Goal: Register for event/course

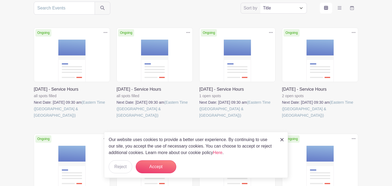
scroll to position [127, 0]
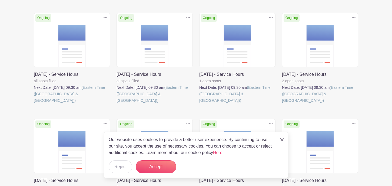
click at [116, 103] on link at bounding box center [116, 103] width 0 height 0
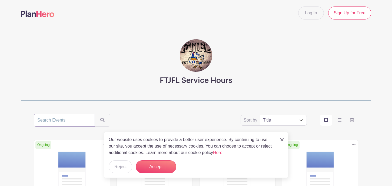
click at [71, 119] on input "search" at bounding box center [64, 119] width 61 height 13
type input "m"
click at [146, 115] on div "m Sort by Title Recently modified Newest Upcoming dates" at bounding box center [196, 119] width 324 height 13
click at [172, 168] on button "Accept" at bounding box center [156, 166] width 41 height 13
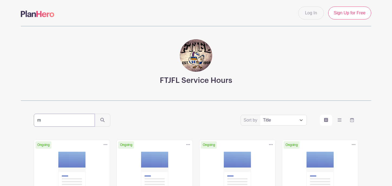
click at [67, 116] on input "m" at bounding box center [64, 119] width 61 height 13
click at [70, 120] on input "m" at bounding box center [64, 119] width 61 height 13
type input "services"
click at [95, 113] on button "submit" at bounding box center [103, 119] width 16 height 13
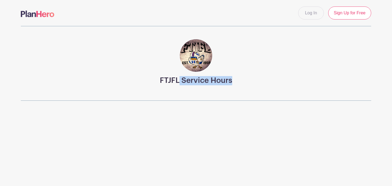
drag, startPoint x: 180, startPoint y: 80, endPoint x: 235, endPoint y: 79, distance: 54.5
click at [235, 79] on div "FTJFL Service Hours" at bounding box center [196, 63] width 350 height 75
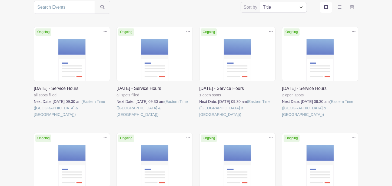
scroll to position [103, 0]
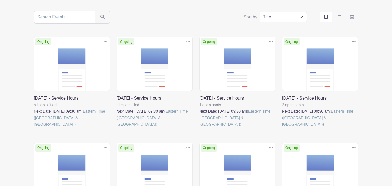
click at [34, 127] on link at bounding box center [34, 127] width 0 height 0
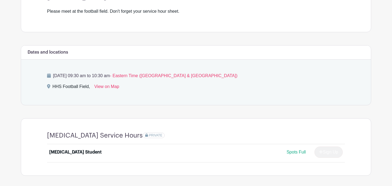
scroll to position [179, 0]
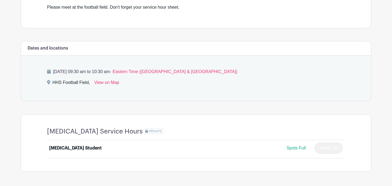
drag, startPoint x: 108, startPoint y: 73, endPoint x: 150, endPoint y: 70, distance: 42.4
click at [150, 70] on p "Sunday, August 17, 2025 at 09:30 am to 10:30 am - Eastern Time (US & Canada)" at bounding box center [196, 71] width 298 height 6
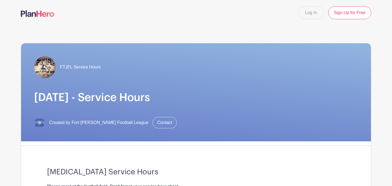
scroll to position [0, 0]
click at [150, 70] on div "FTJFL Service Hours" at bounding box center [195, 67] width 323 height 22
click at [281, 8] on div "Log In Sign Up for Free" at bounding box center [196, 12] width 356 height 13
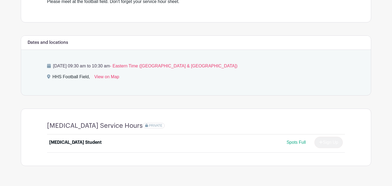
scroll to position [198, 0]
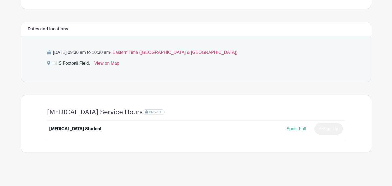
click at [293, 127] on span "Spots Full" at bounding box center [295, 128] width 19 height 5
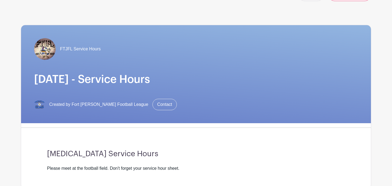
scroll to position [0, 0]
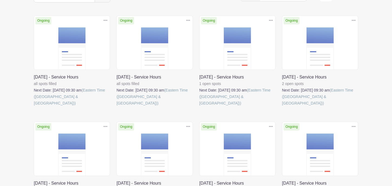
scroll to position [124, 0]
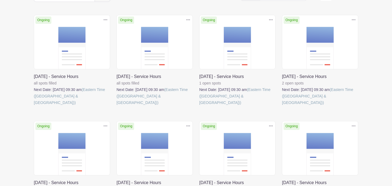
click at [199, 106] on link at bounding box center [199, 106] width 0 height 0
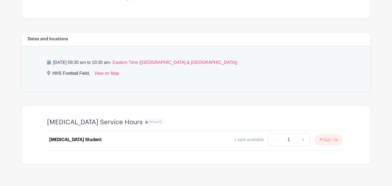
scroll to position [200, 0]
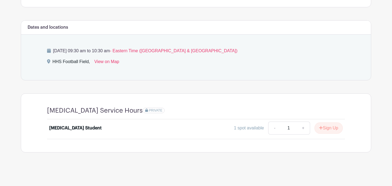
click at [246, 128] on div "1 spot available" at bounding box center [249, 127] width 30 height 6
click at [321, 129] on icon "submit" at bounding box center [321, 127] width 4 height 4
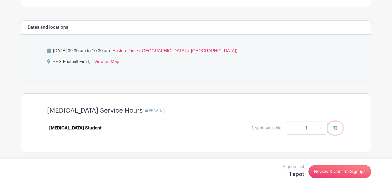
click at [336, 128] on icon at bounding box center [335, 127] width 4 height 4
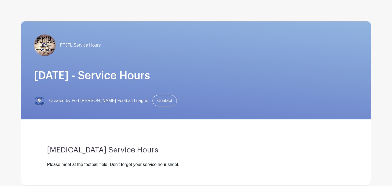
scroll to position [16, 0]
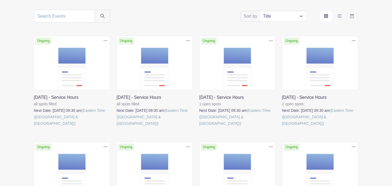
scroll to position [103, 0]
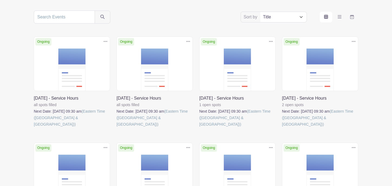
click at [199, 127] on link at bounding box center [199, 127] width 0 height 0
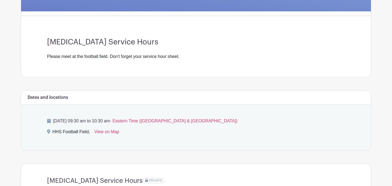
scroll to position [134, 0]
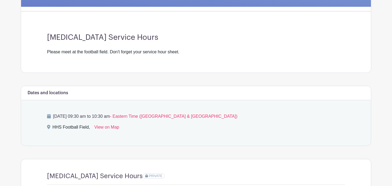
drag, startPoint x: 49, startPoint y: 52, endPoint x: 135, endPoint y: 57, distance: 86.3
click at [135, 57] on div "[MEDICAL_DATA] Service Hours Please meet at the football field. Don't forget yo…" at bounding box center [195, 44] width 323 height 57
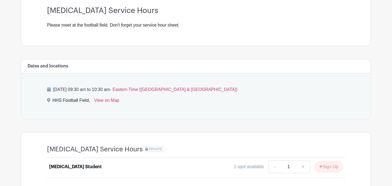
scroll to position [161, 0]
click at [246, 117] on div "[DATE] 09:30 am to 10:30 am - Eastern Time ([GEOGRAPHIC_DATA] & [GEOGRAPHIC_DAT…" at bounding box center [195, 95] width 323 height 45
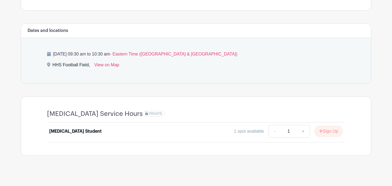
scroll to position [200, 0]
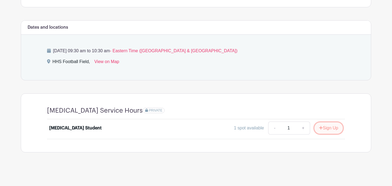
click at [327, 131] on button "Sign Up" at bounding box center [328, 127] width 28 height 11
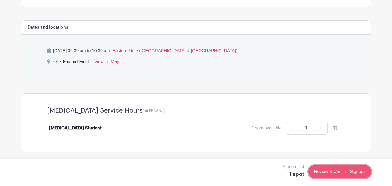
click at [334, 173] on link "Review & Confirm Signups" at bounding box center [339, 171] width 63 height 13
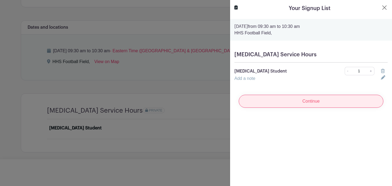
click at [277, 100] on input "Continue" at bounding box center [310, 101] width 144 height 13
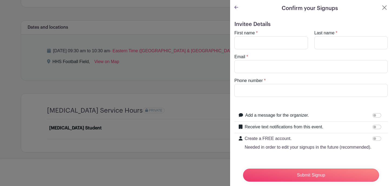
click at [285, 33] on div "First name *" at bounding box center [271, 39] width 80 height 19
click at [285, 41] on input "First name" at bounding box center [270, 42] width 73 height 13
type input "uma"
click at [348, 43] on input "Last name" at bounding box center [350, 42] width 73 height 13
type input "kandula"
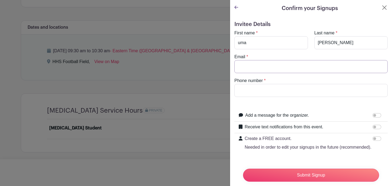
click at [342, 62] on input "Email" at bounding box center [310, 66] width 153 height 13
type input "udviti.kandula@stu.fortthomas.kyschools.us"
click at [243, 168] on input "Submit Signup" at bounding box center [311, 174] width 136 height 13
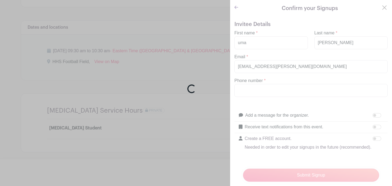
scroll to position [51, 0]
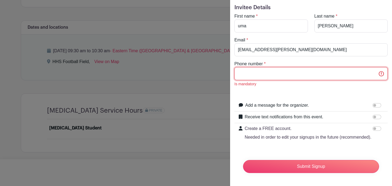
click at [298, 77] on input "Phone number" at bounding box center [310, 73] width 153 height 13
type input "4254267082"
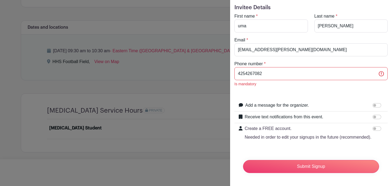
click at [302, 95] on form "is invalid is mandatory Invitee Details First name * uma Last name * kandula Em…" at bounding box center [310, 73] width 153 height 207
click at [342, 108] on div "Add a message for the organizer." at bounding box center [314, 105] width 138 height 7
click at [377, 103] on input "Add a message for the organizer." at bounding box center [376, 105] width 9 height 4
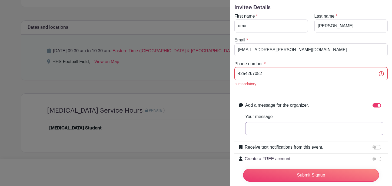
click at [348, 127] on input "Your message" at bounding box center [314, 128] width 138 height 13
click at [376, 106] on input "Add a message for the organizer." at bounding box center [376, 105] width 9 height 4
checkbox input "false"
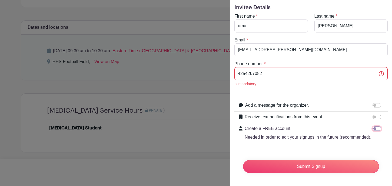
click at [378, 127] on input "Create a FREE account. Needed in order to edit your signups in the future (reco…" at bounding box center [376, 128] width 9 height 4
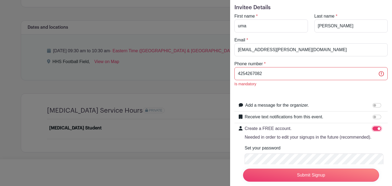
click at [378, 127] on input "Create a FREE account. Needed in order to edit your signups in the future (reco…" at bounding box center [376, 128] width 9 height 4
checkbox input "false"
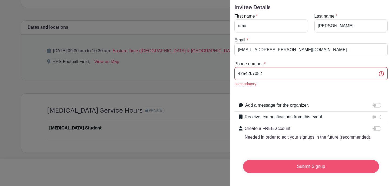
click at [343, 167] on input "Submit Signup" at bounding box center [311, 166] width 136 height 13
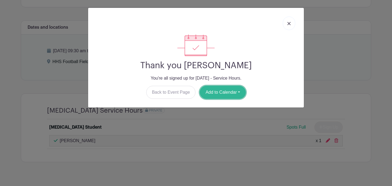
click at [221, 97] on button "Add to Calendar" at bounding box center [223, 92] width 46 height 13
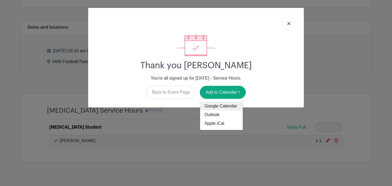
click at [225, 107] on link "Google Calendar" at bounding box center [221, 106] width 43 height 9
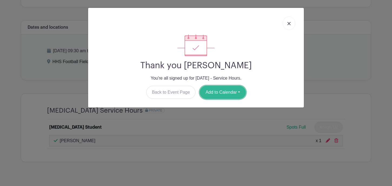
click at [214, 89] on button "Add to Calendar" at bounding box center [223, 92] width 46 height 13
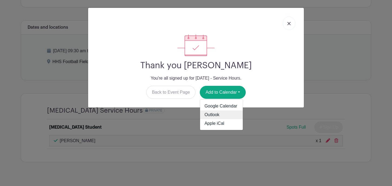
click at [215, 114] on link "Outlook" at bounding box center [221, 114] width 43 height 9
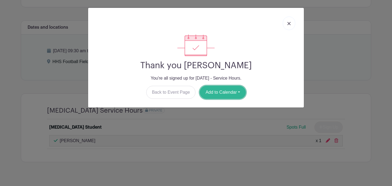
click at [228, 92] on button "Add to Calendar" at bounding box center [223, 92] width 46 height 13
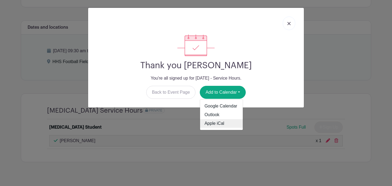
click at [220, 125] on link "Apple iCal" at bounding box center [221, 123] width 43 height 9
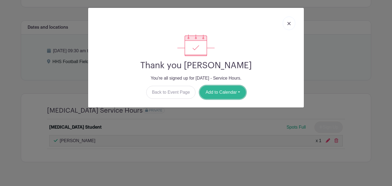
click at [202, 95] on button "Add to Calendar" at bounding box center [223, 92] width 46 height 13
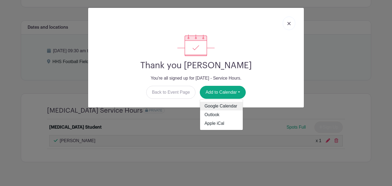
click at [215, 104] on link "Google Calendar" at bounding box center [221, 106] width 43 height 9
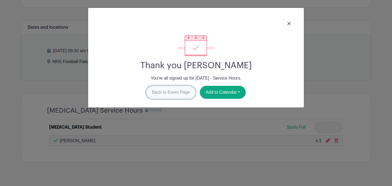
click at [159, 92] on link "Back to Event Page" at bounding box center [170, 92] width 49 height 13
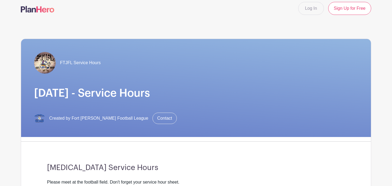
scroll to position [0, 0]
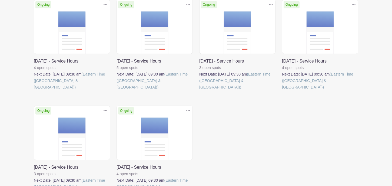
scroll to position [247, 0]
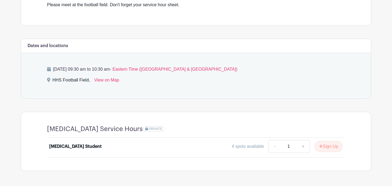
scroll to position [184, 0]
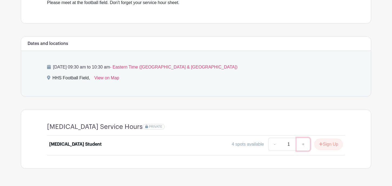
click at [300, 144] on link "+" at bounding box center [303, 143] width 14 height 13
click at [275, 144] on link "-" at bounding box center [274, 143] width 12 height 13
type input "1"
click at [308, 163] on div "HMS Service Hours PRIVATE HMS Student 4 spots available - 1 + Sign Up" at bounding box center [195, 139] width 323 height 58
click at [320, 146] on button "Sign Up" at bounding box center [328, 143] width 28 height 11
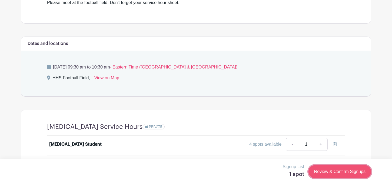
click at [326, 175] on link "Review & Confirm Signups" at bounding box center [339, 171] width 63 height 13
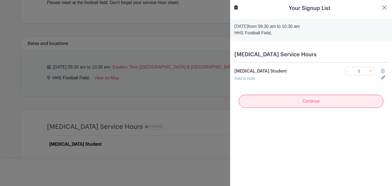
click at [284, 100] on input "Continue" at bounding box center [310, 101] width 144 height 13
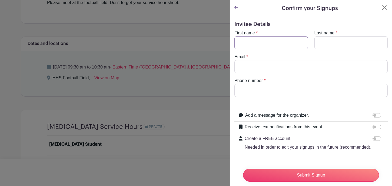
click at [254, 48] on input "First name" at bounding box center [270, 42] width 73 height 13
type input "uma"
click at [325, 46] on input "Last name" at bounding box center [350, 42] width 73 height 13
type input "kandula"
click at [309, 65] on input "Email" at bounding box center [310, 66] width 153 height 13
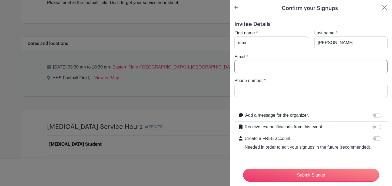
type input "udviti.kandula@stu.fortthomas.kyschools.us"
click at [295, 90] on input "Phone number" at bounding box center [310, 90] width 153 height 13
type input "4254267082"
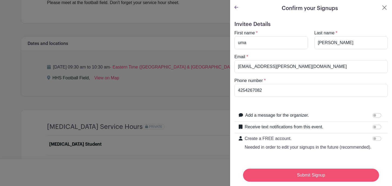
click at [279, 178] on input "Submit Signup" at bounding box center [311, 174] width 136 height 13
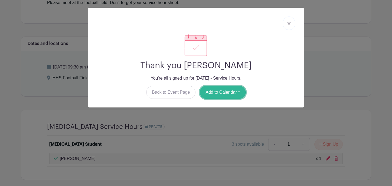
click at [215, 90] on button "Add to Calendar" at bounding box center [223, 92] width 46 height 13
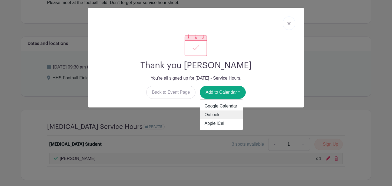
click at [220, 114] on link "Outlook" at bounding box center [221, 114] width 43 height 9
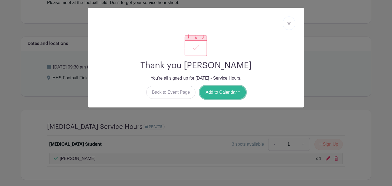
click at [224, 92] on button "Add to Calendar" at bounding box center [223, 92] width 46 height 13
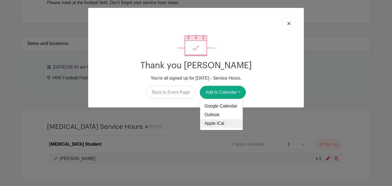
click at [220, 124] on link "Apple iCal" at bounding box center [221, 123] width 43 height 9
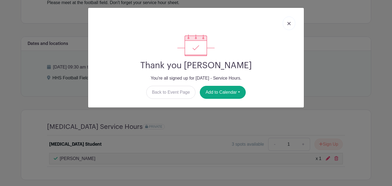
click at [285, 24] on link at bounding box center [288, 23] width 12 height 14
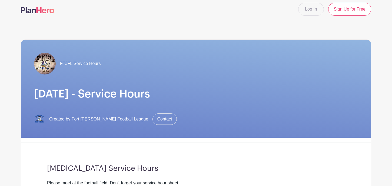
scroll to position [0, 0]
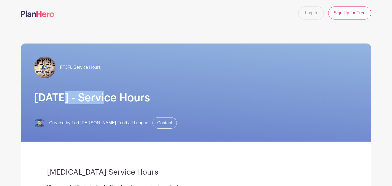
drag, startPoint x: 60, startPoint y: 93, endPoint x: 104, endPoint y: 93, distance: 44.0
click at [104, 93] on h1 "Sun, Sept 7th - Service Hours" at bounding box center [195, 97] width 323 height 13
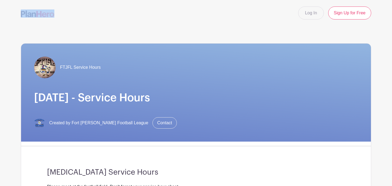
drag, startPoint x: 19, startPoint y: 15, endPoint x: 45, endPoint y: 15, distance: 25.4
click at [45, 15] on div "Log In Sign Up for Free" at bounding box center [196, 12] width 356 height 13
click at [65, 50] on div "FTJFL Service Hours Sun, Sept 7th - Service Hours Created by Fort Thomas Junior…" at bounding box center [195, 92] width 349 height 98
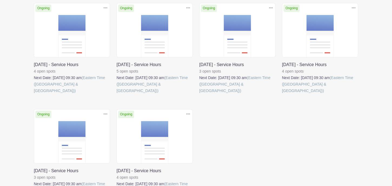
scroll to position [282, 0]
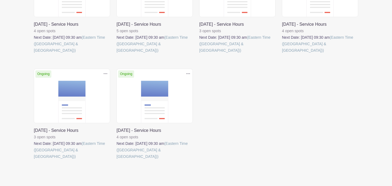
click at [34, 159] on link at bounding box center [34, 159] width 0 height 0
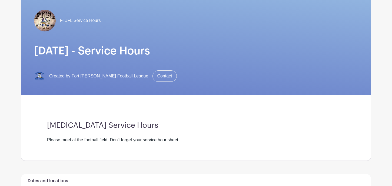
scroll to position [43, 0]
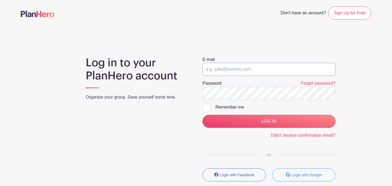
click at [225, 73] on input "email" at bounding box center [268, 69] width 133 height 13
click at [322, 83] on link "Forgot password?" at bounding box center [318, 83] width 35 height 5
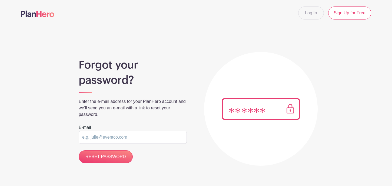
click at [261, 117] on img at bounding box center [260, 109] width 78 height 22
click at [152, 140] on input "email" at bounding box center [133, 136] width 108 height 13
click at [194, 140] on div "Forgot your password? Enter the e-mail address for your PlanHero account and we…" at bounding box center [196, 102] width 350 height 126
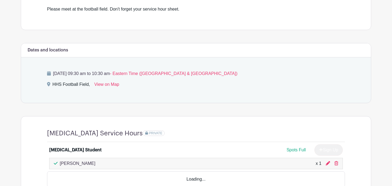
scroll to position [210, 0]
